Goal: Information Seeking & Learning: Learn about a topic

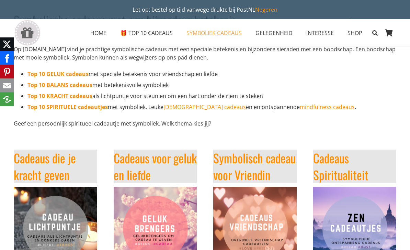
scroll to position [53, 0]
click at [62, 74] on strong "Top 10 GELUK cadeaus" at bounding box center [57, 74] width 61 height 8
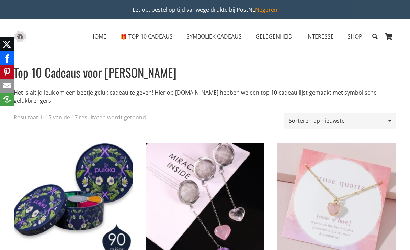
click at [228, 34] on span "SYMBOLIEK CADEAUS" at bounding box center [213, 37] width 55 height 8
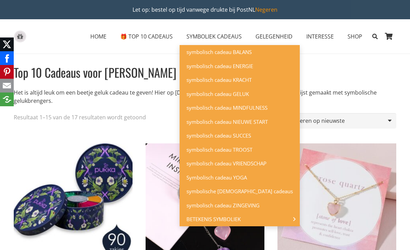
click at [245, 50] on span "symbolisch cadeau BALANS" at bounding box center [218, 51] width 65 height 7
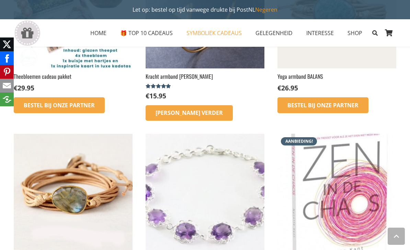
scroll to position [362, 0]
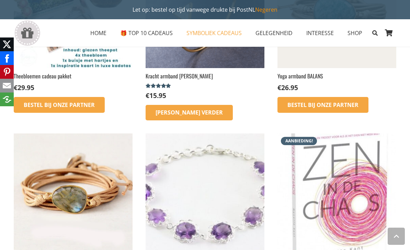
click at [200, 33] on span "SYMBOLIEK CADEAUS" at bounding box center [213, 33] width 55 height 8
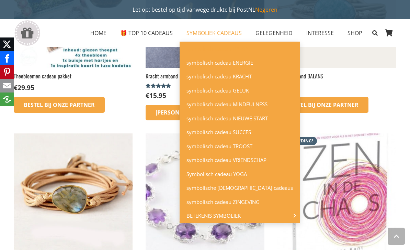
click at [203, 81] on link "symbolisch cadeau KRACHT" at bounding box center [240, 76] width 120 height 14
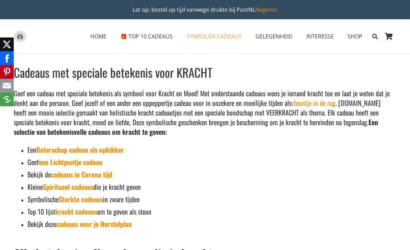
click at [67, 149] on link "Beterschap cadeau als opkikker" at bounding box center [80, 149] width 88 height 10
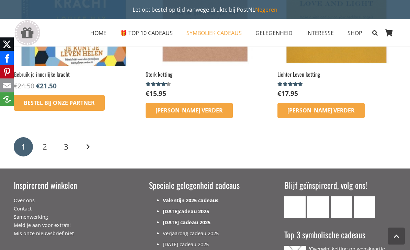
scroll to position [1133, 0]
click at [39, 148] on link "2" at bounding box center [44, 146] width 19 height 19
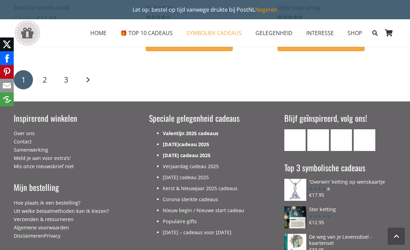
scroll to position [1258, 0]
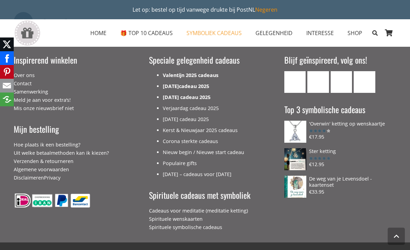
click at [231, 129] on link "Kerst & Nieuwjaar 2025 cadeaus" at bounding box center [200, 130] width 75 height 7
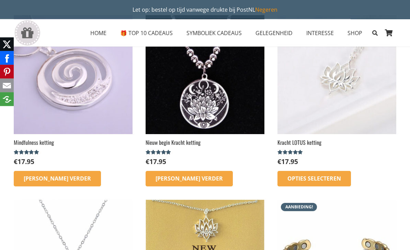
scroll to position [83, 0]
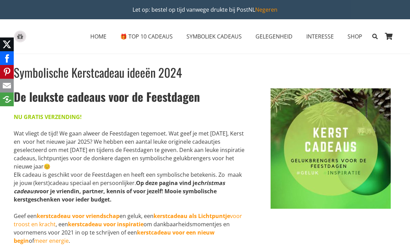
click at [98, 39] on span "HOME" at bounding box center [98, 37] width 16 height 8
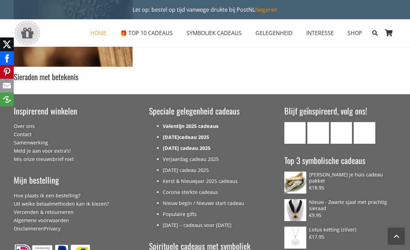
scroll to position [2187, 0]
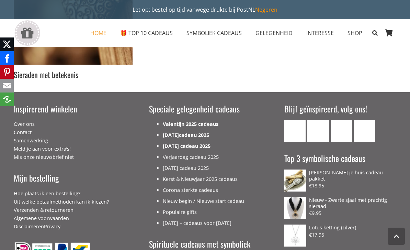
click at [171, 176] on link "Kerst & Nieuwjaar 2025 cadeaus" at bounding box center [200, 178] width 75 height 7
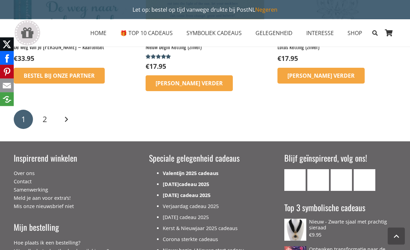
scroll to position [1125, 0]
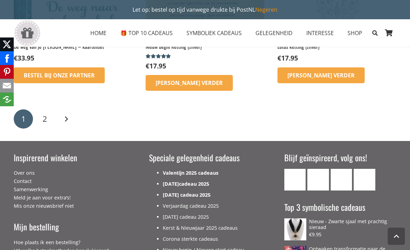
click at [41, 116] on link "2" at bounding box center [44, 118] width 19 height 19
